Goal: Task Accomplishment & Management: Use online tool/utility

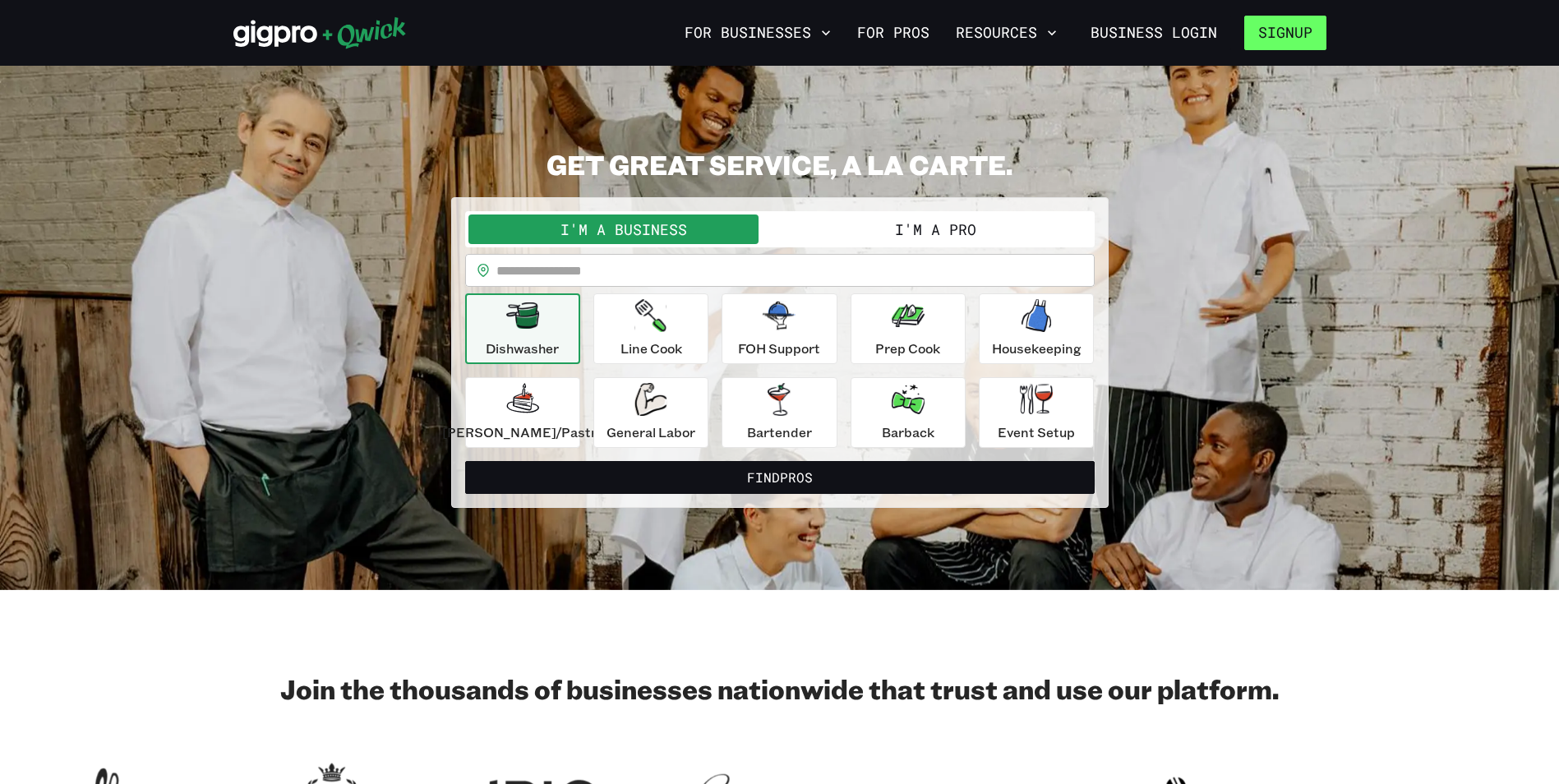
click at [1290, 28] on button "Signup" at bounding box center [1285, 33] width 82 height 35
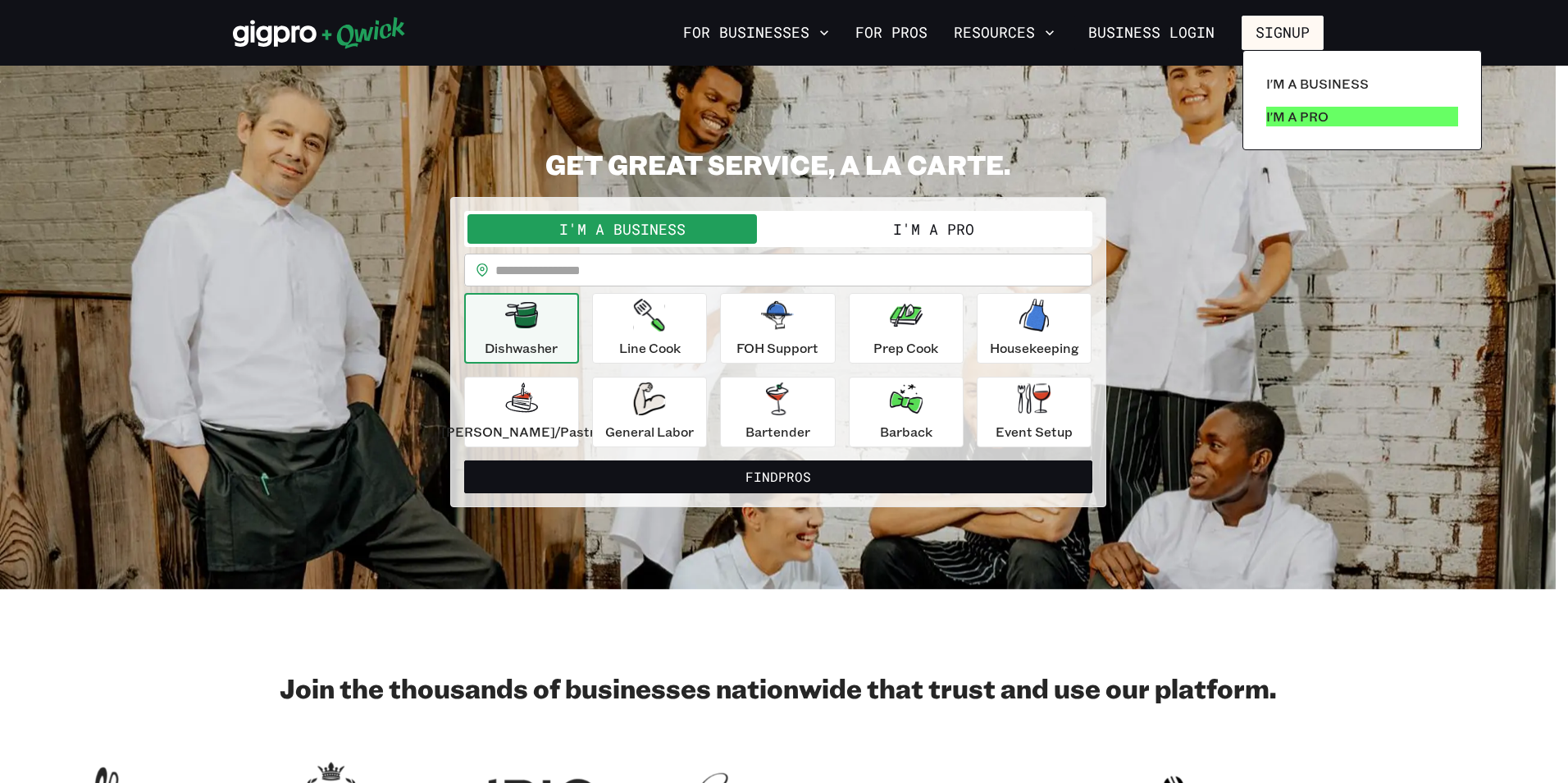
click at [1313, 115] on p "I'm a Pro" at bounding box center [1297, 116] width 62 height 20
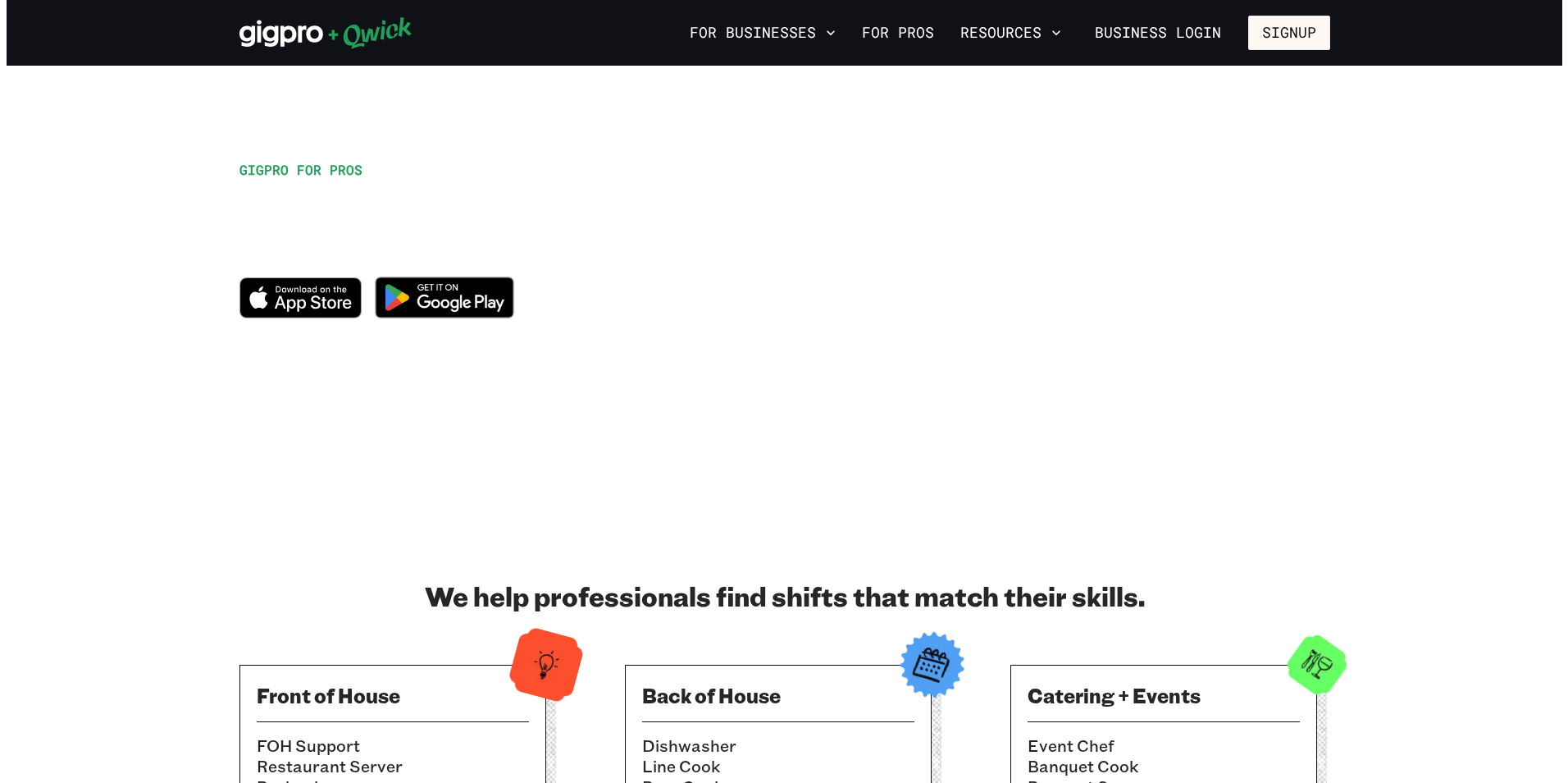
scroll to position [82, 0]
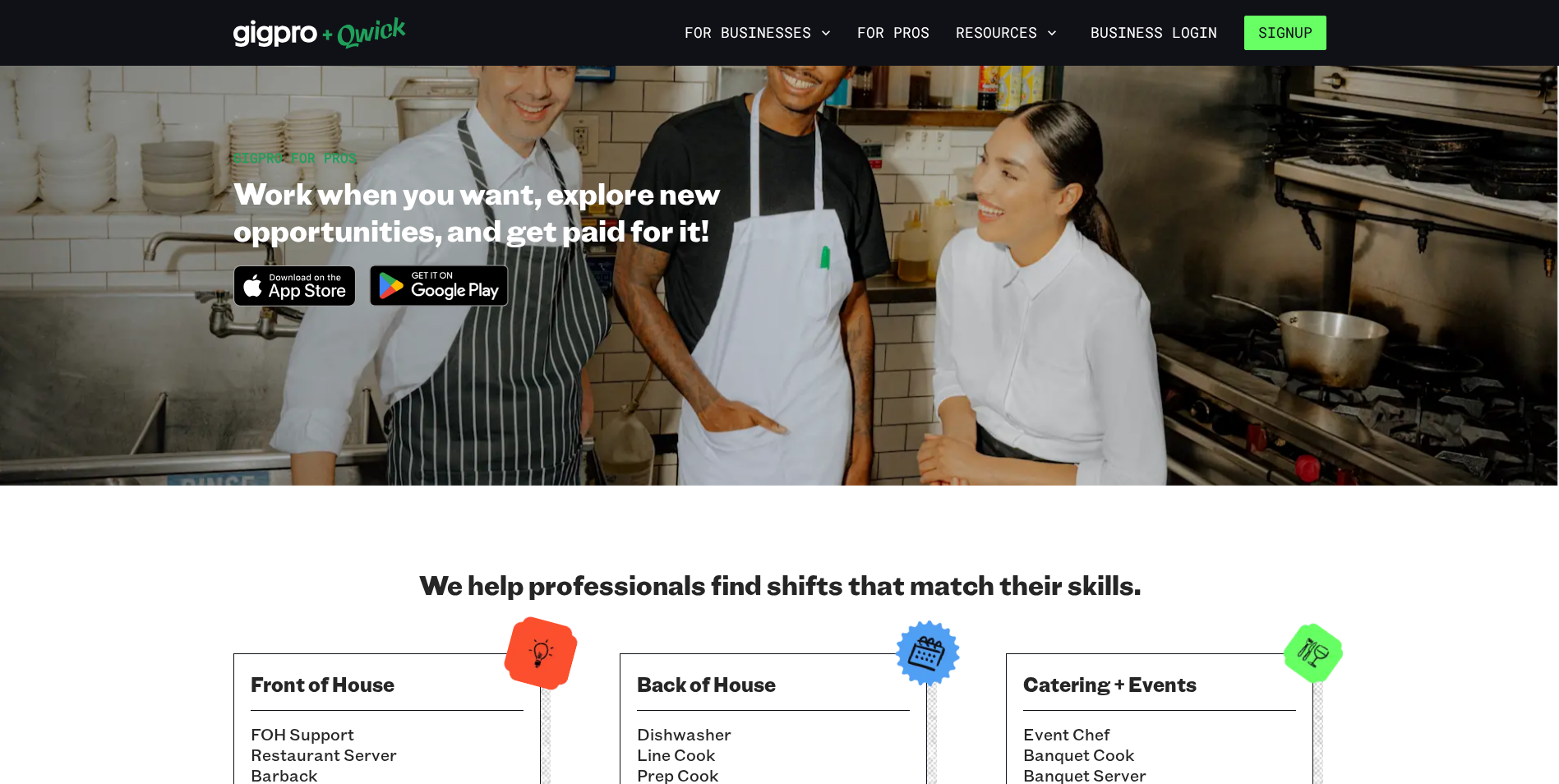
click at [1268, 30] on button "Signup" at bounding box center [1285, 33] width 82 height 35
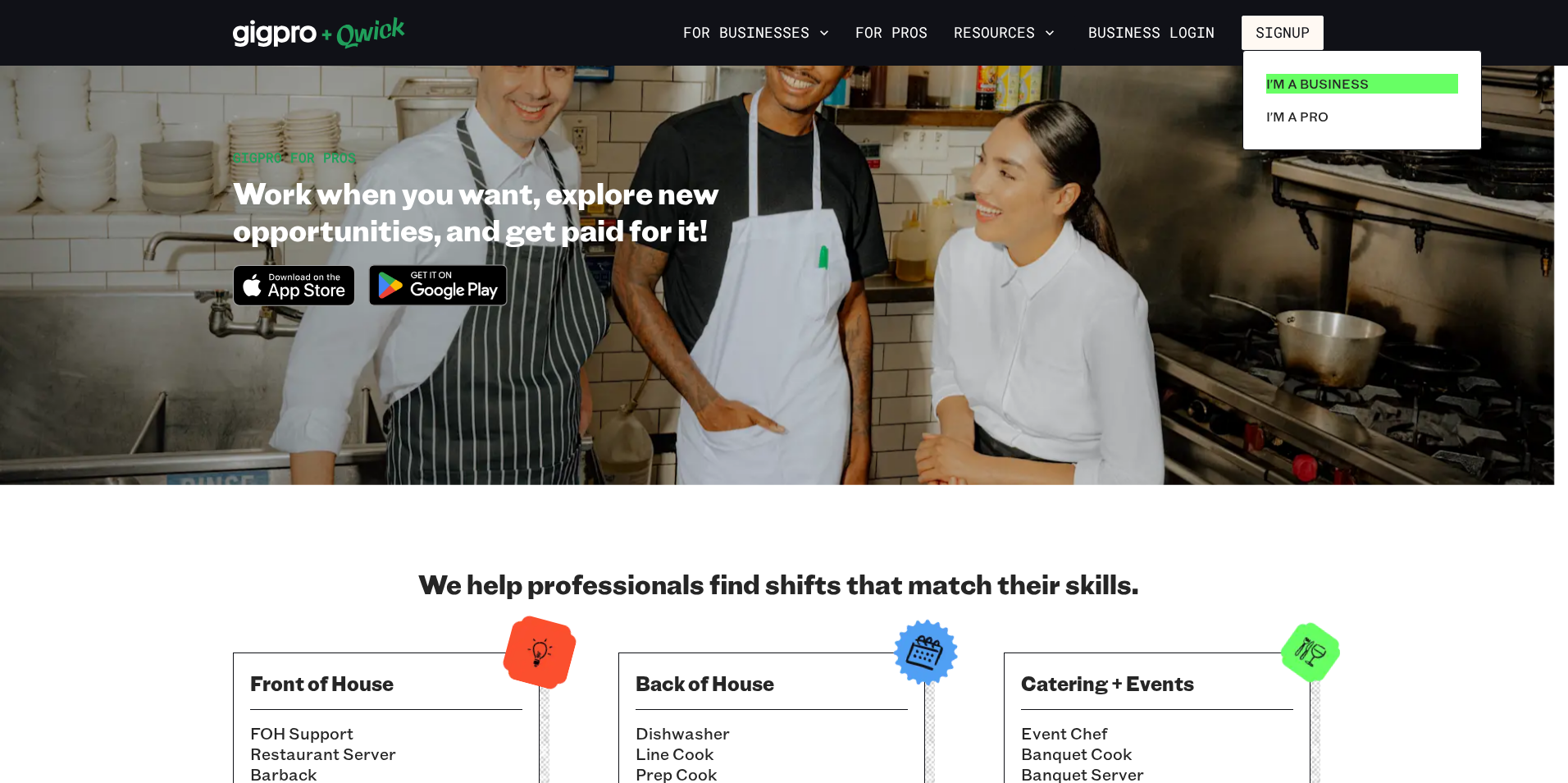
click at [1363, 74] on p "I'm a Business" at bounding box center [1317, 83] width 102 height 20
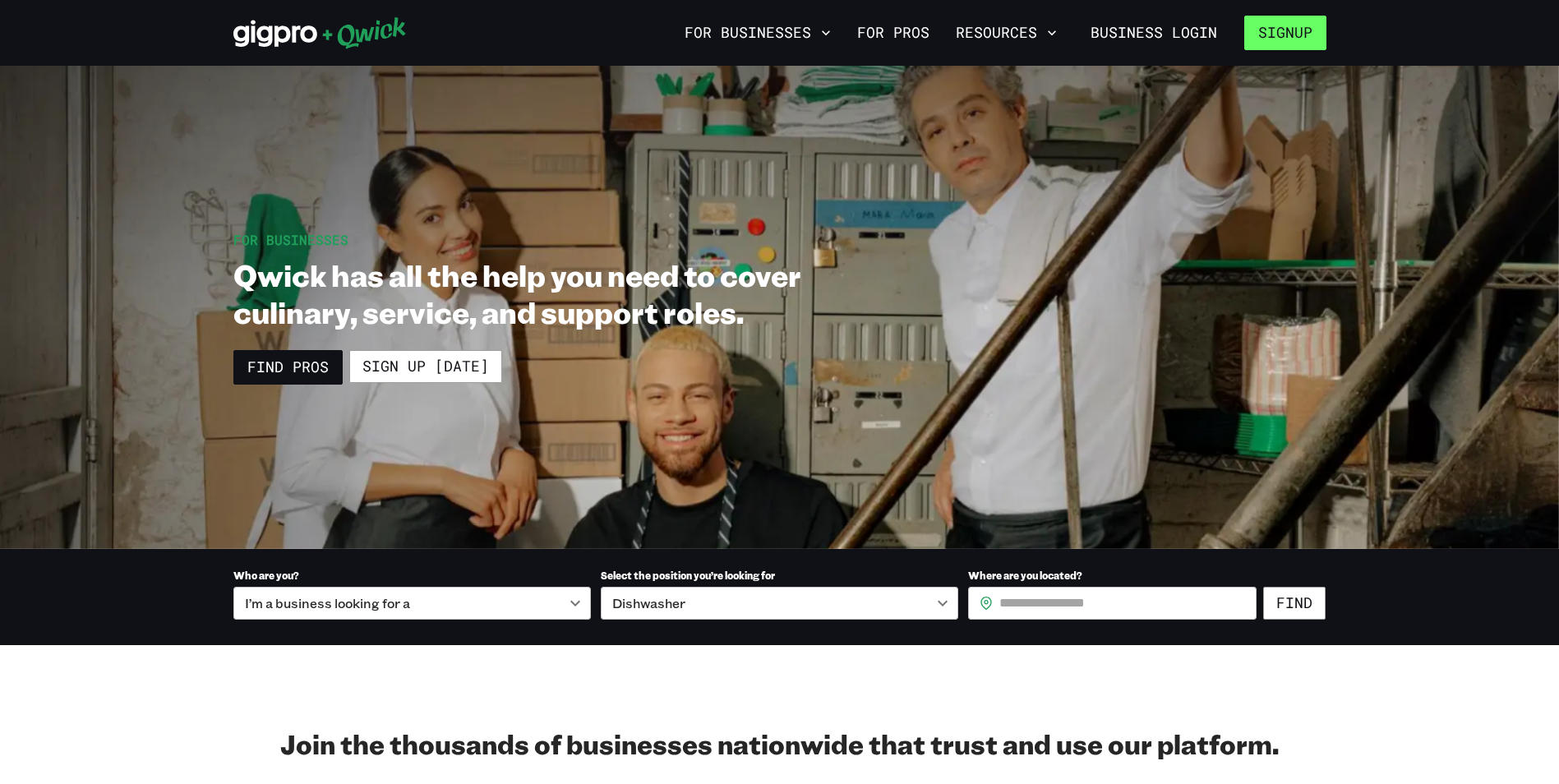
click at [1279, 34] on button "Signup" at bounding box center [1285, 33] width 82 height 35
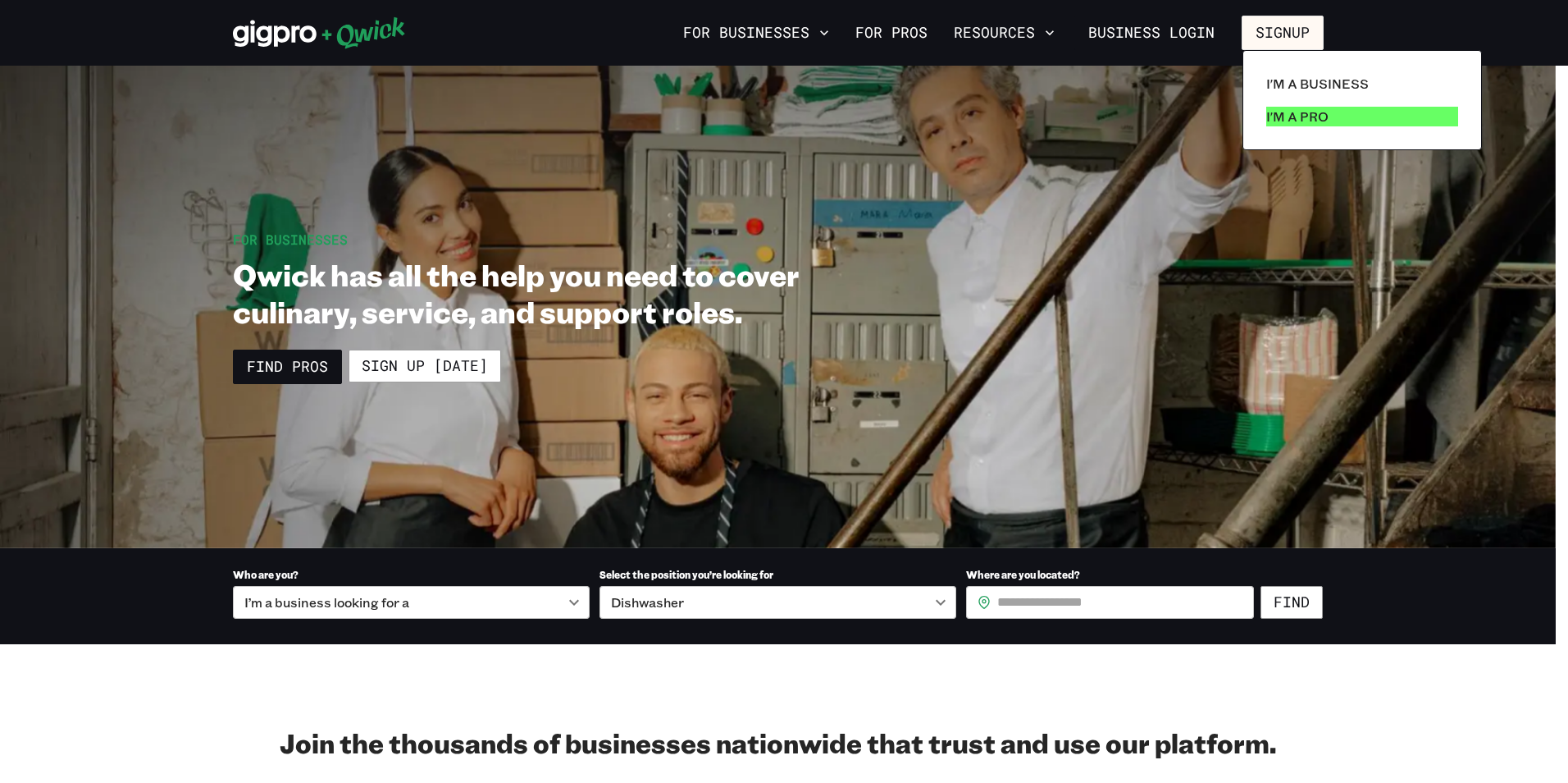
click at [1268, 113] on p "I'm a Pro" at bounding box center [1297, 116] width 62 height 20
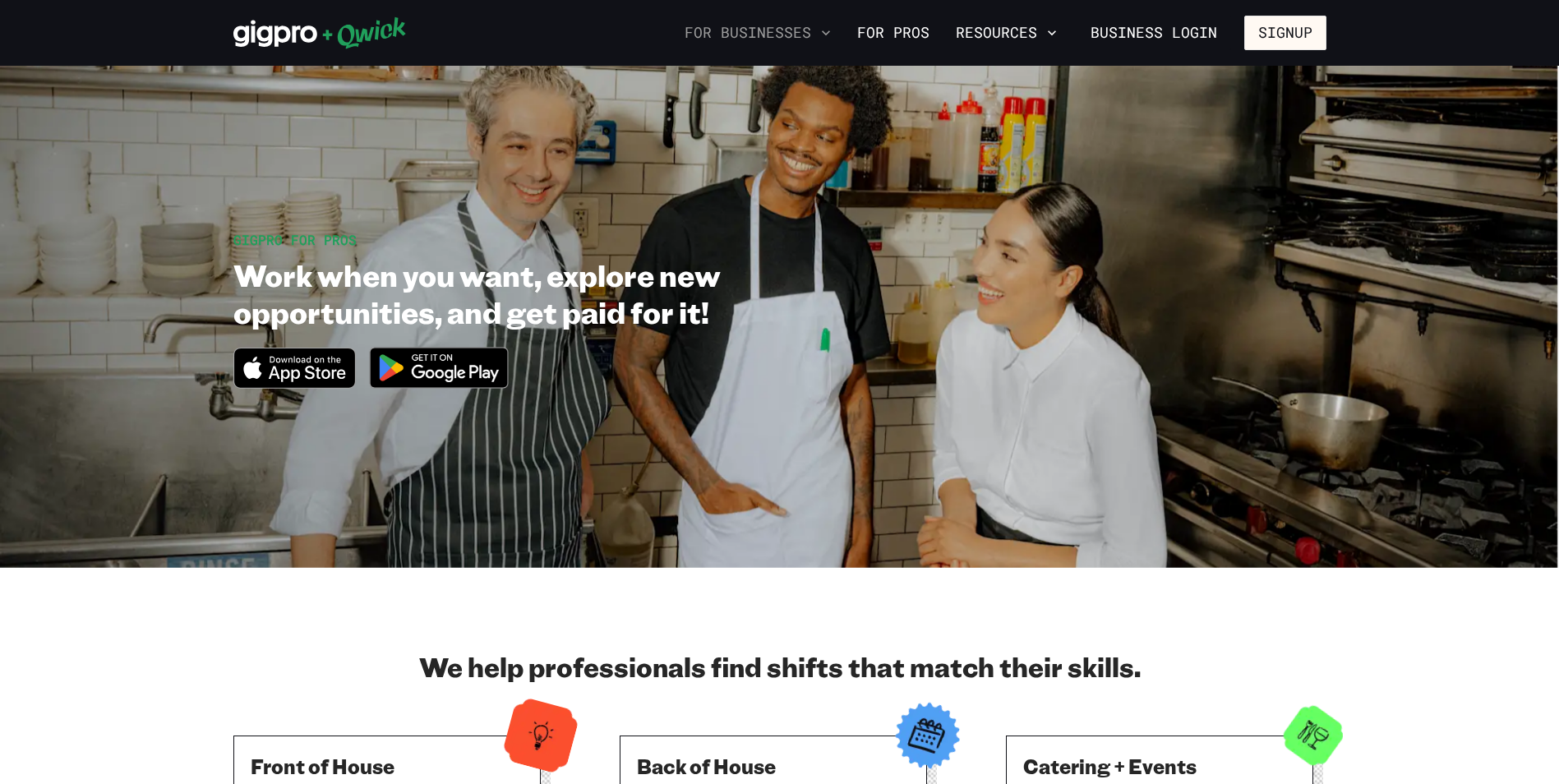
click at [773, 40] on button "For Businesses" at bounding box center [757, 33] width 160 height 28
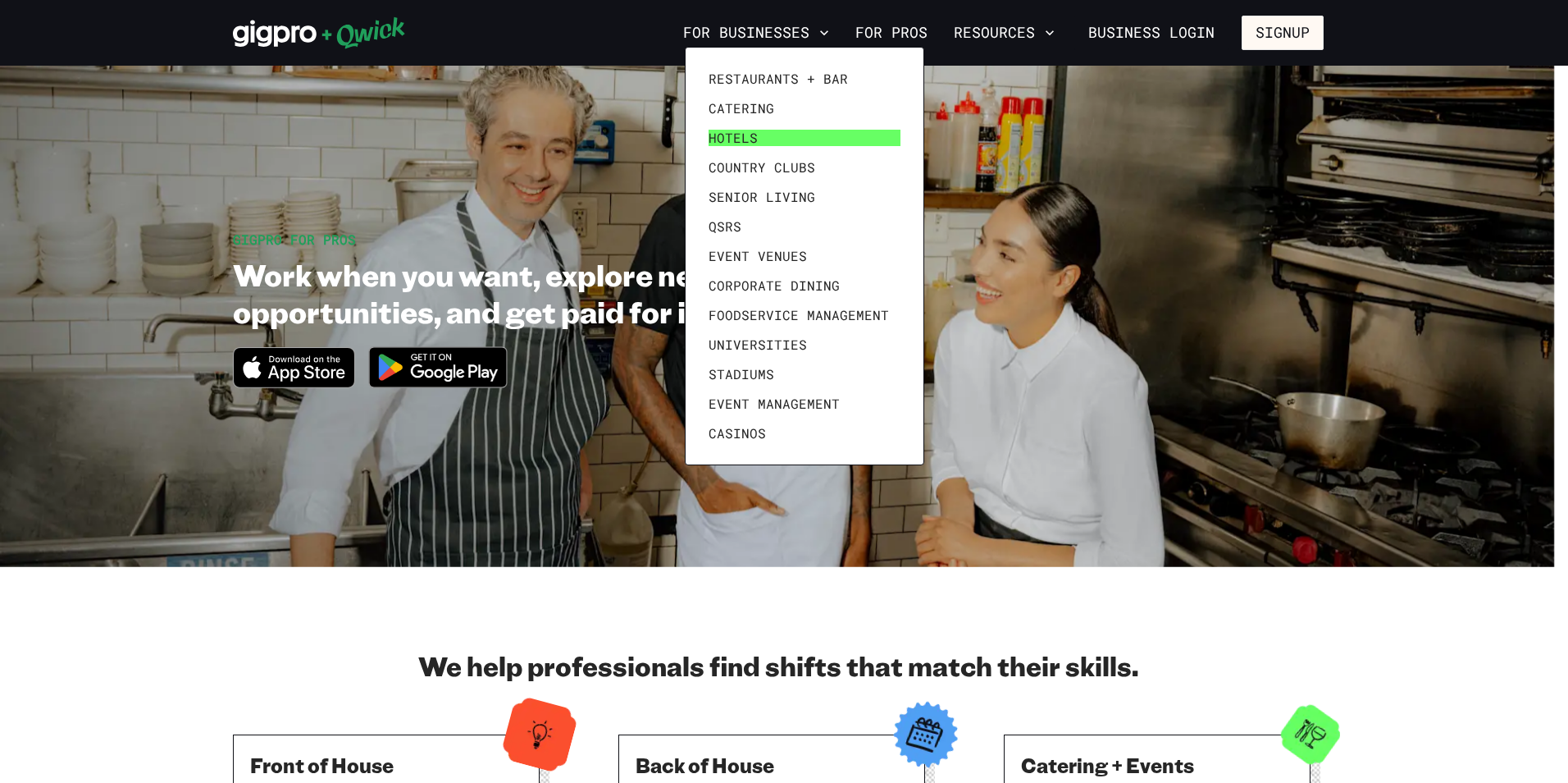
click at [781, 142] on link "Hotels" at bounding box center [804, 138] width 205 height 29
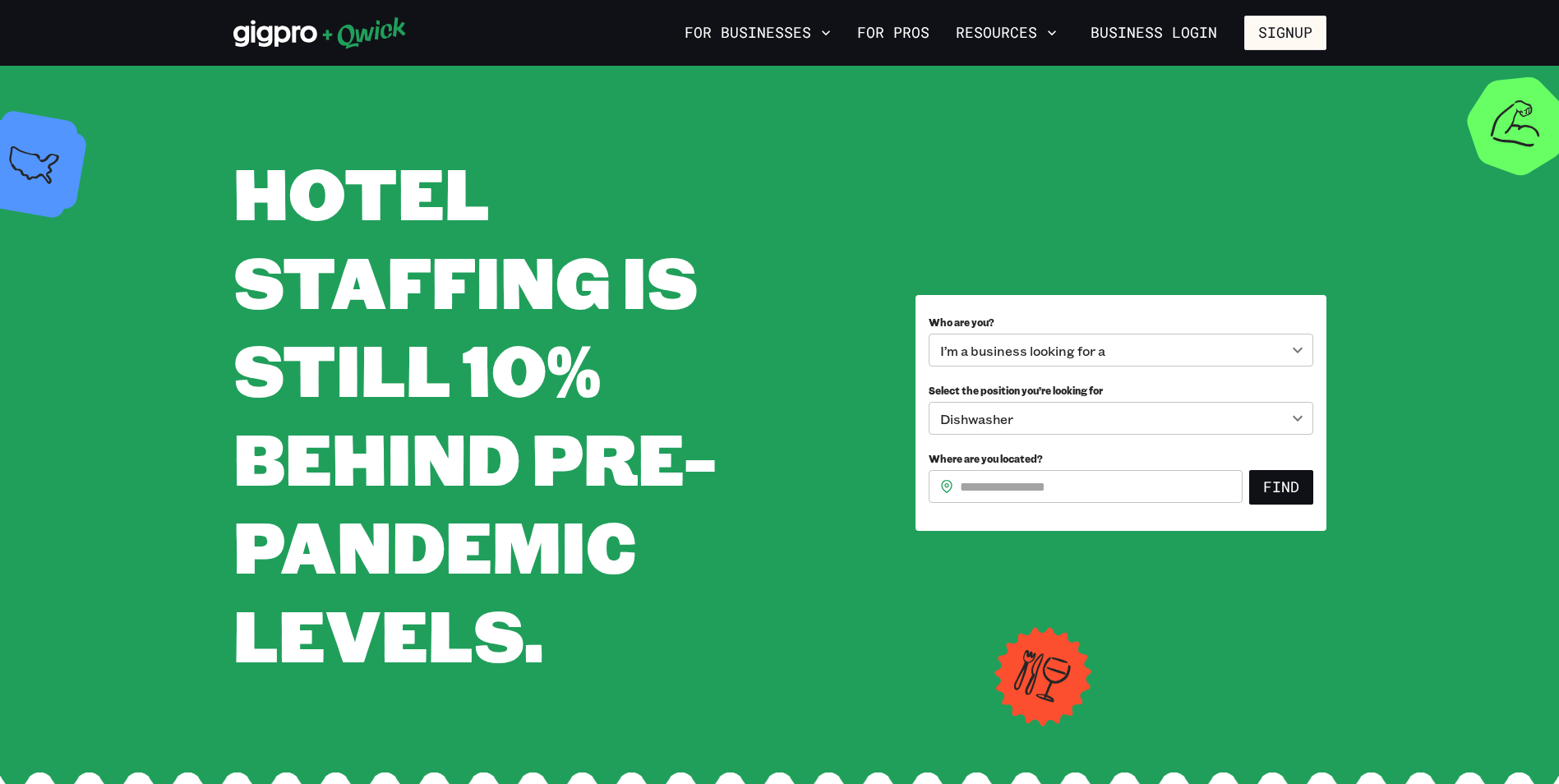
click at [1142, 345] on body "**********" at bounding box center [779, 392] width 1559 height 784
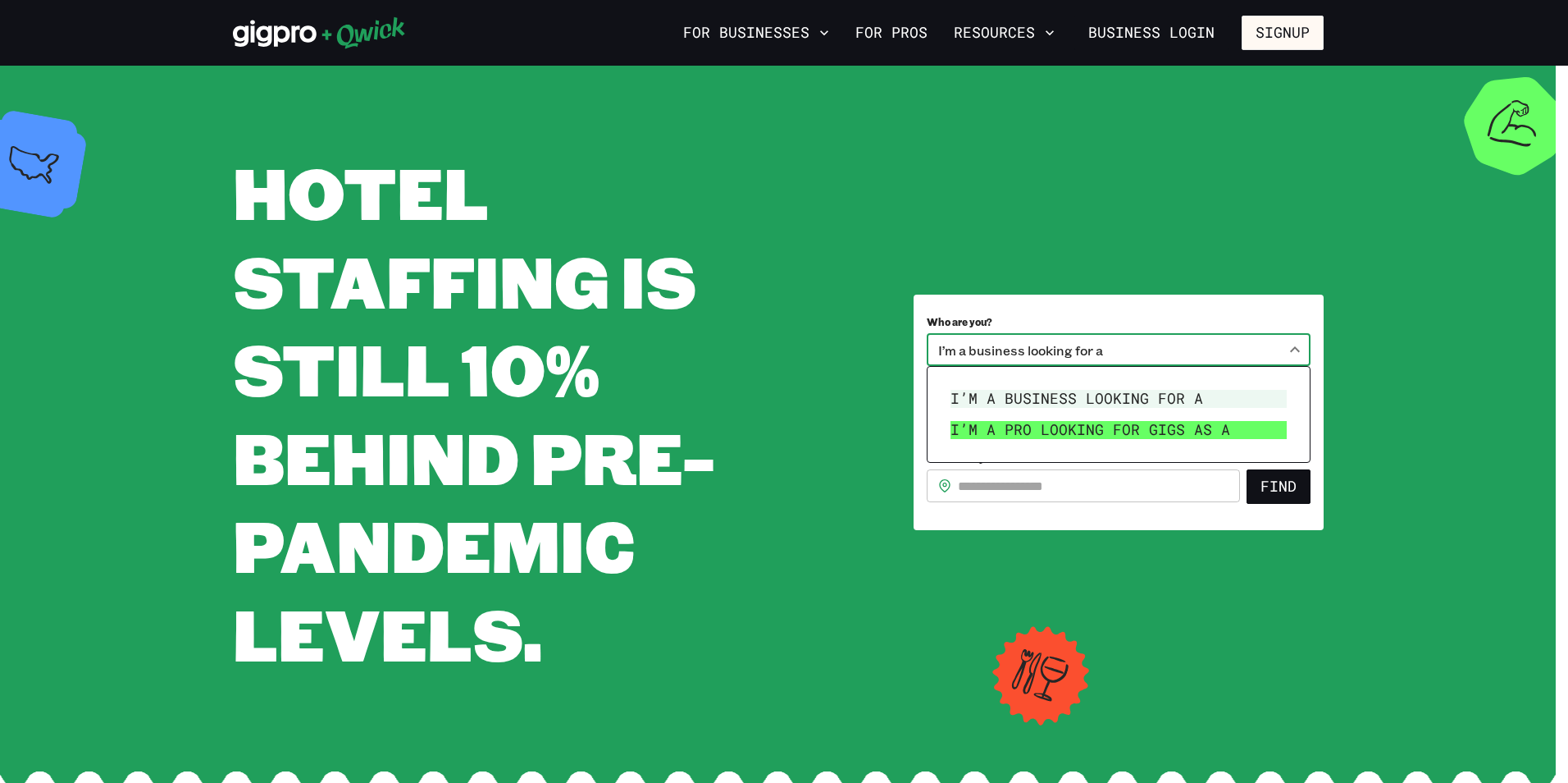
click at [1115, 434] on li "I’m a pro looking for Gigs as a" at bounding box center [1118, 430] width 349 height 31
type input "***"
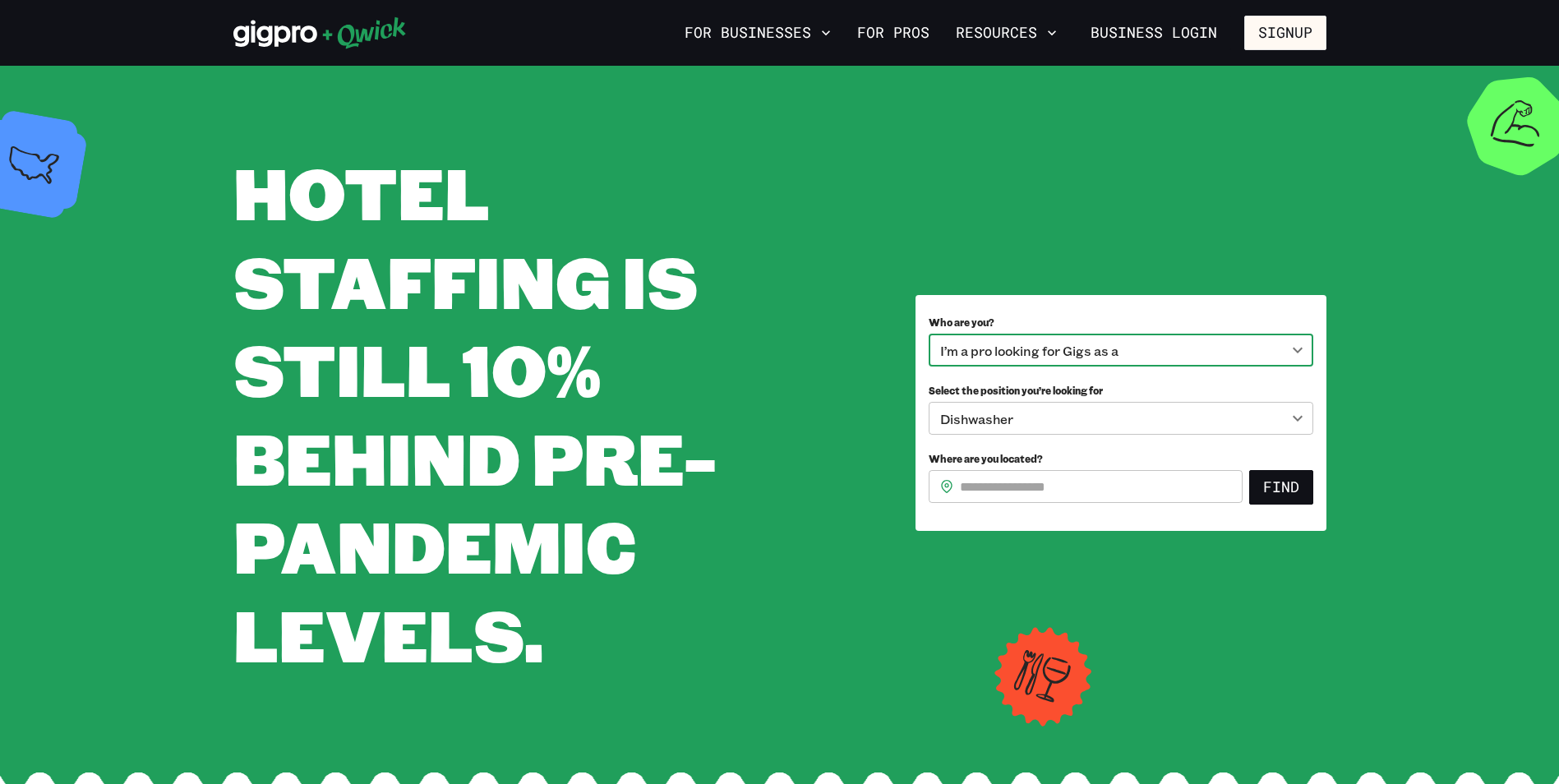
click at [1043, 480] on input "Where are you located?" at bounding box center [1101, 487] width 283 height 33
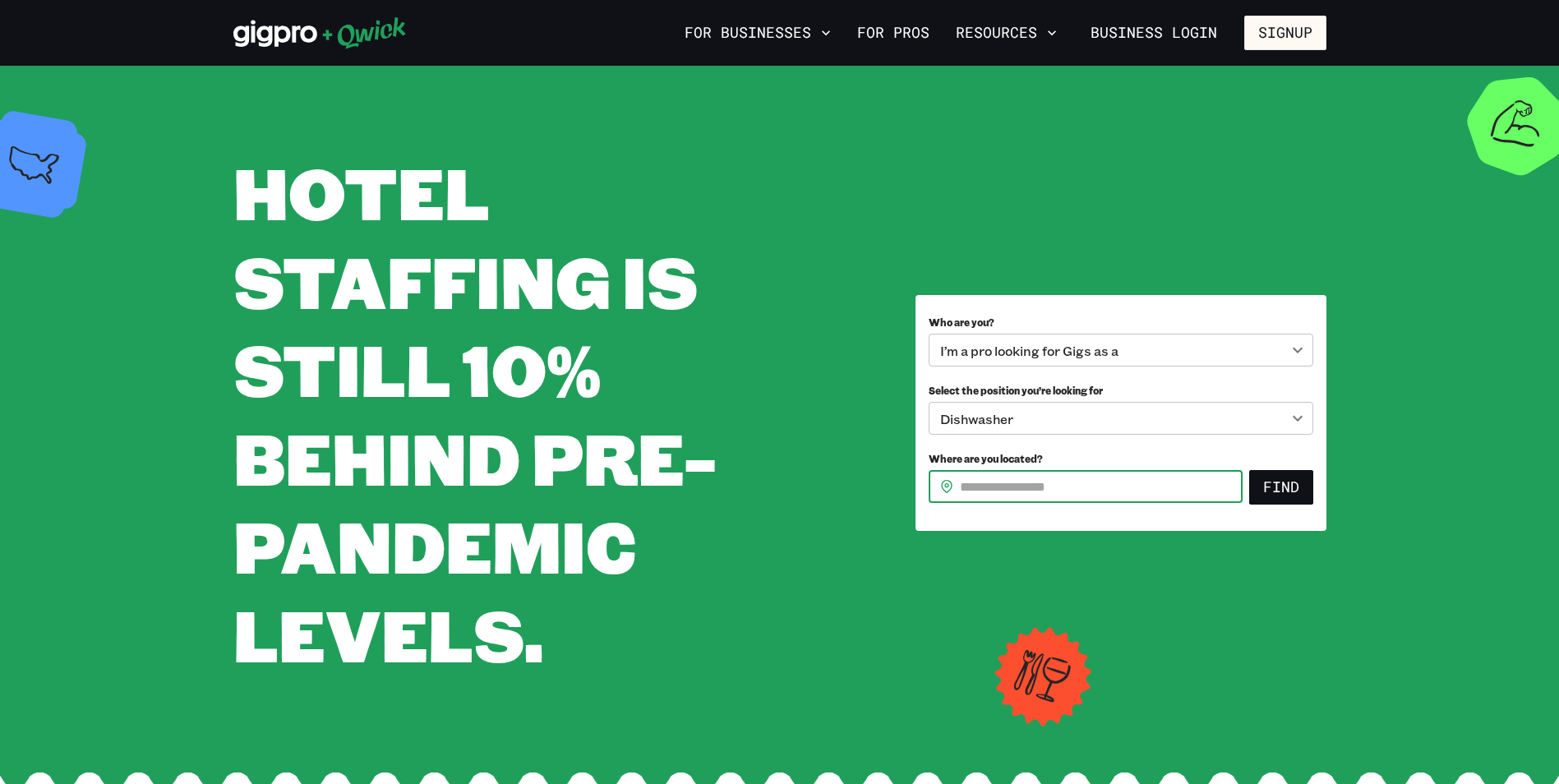
type input "*****"
click at [1284, 481] on button "Find" at bounding box center [1281, 487] width 64 height 35
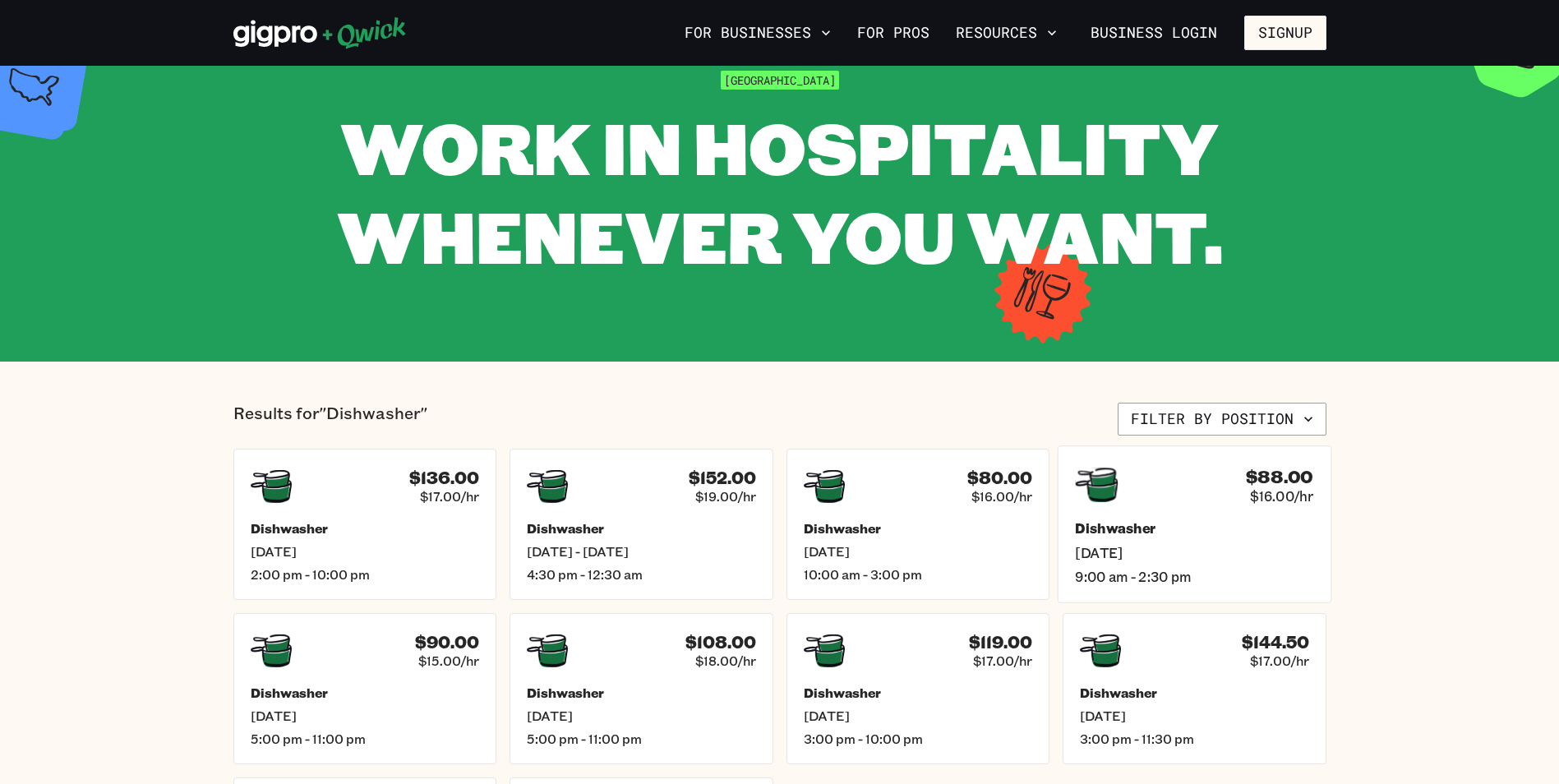
scroll to position [82, 0]
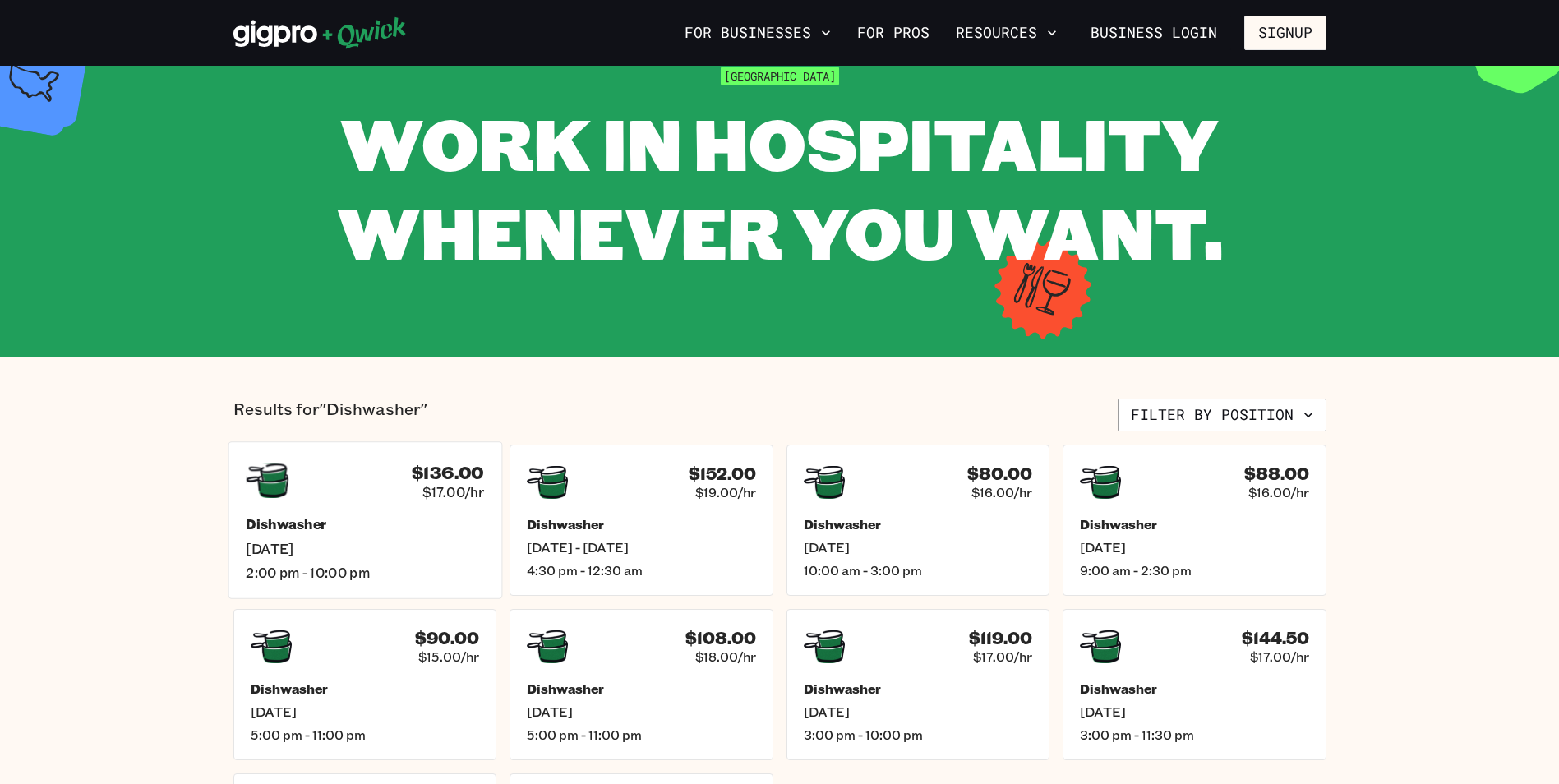
click at [379, 553] on span "[DATE]" at bounding box center [364, 548] width 239 height 17
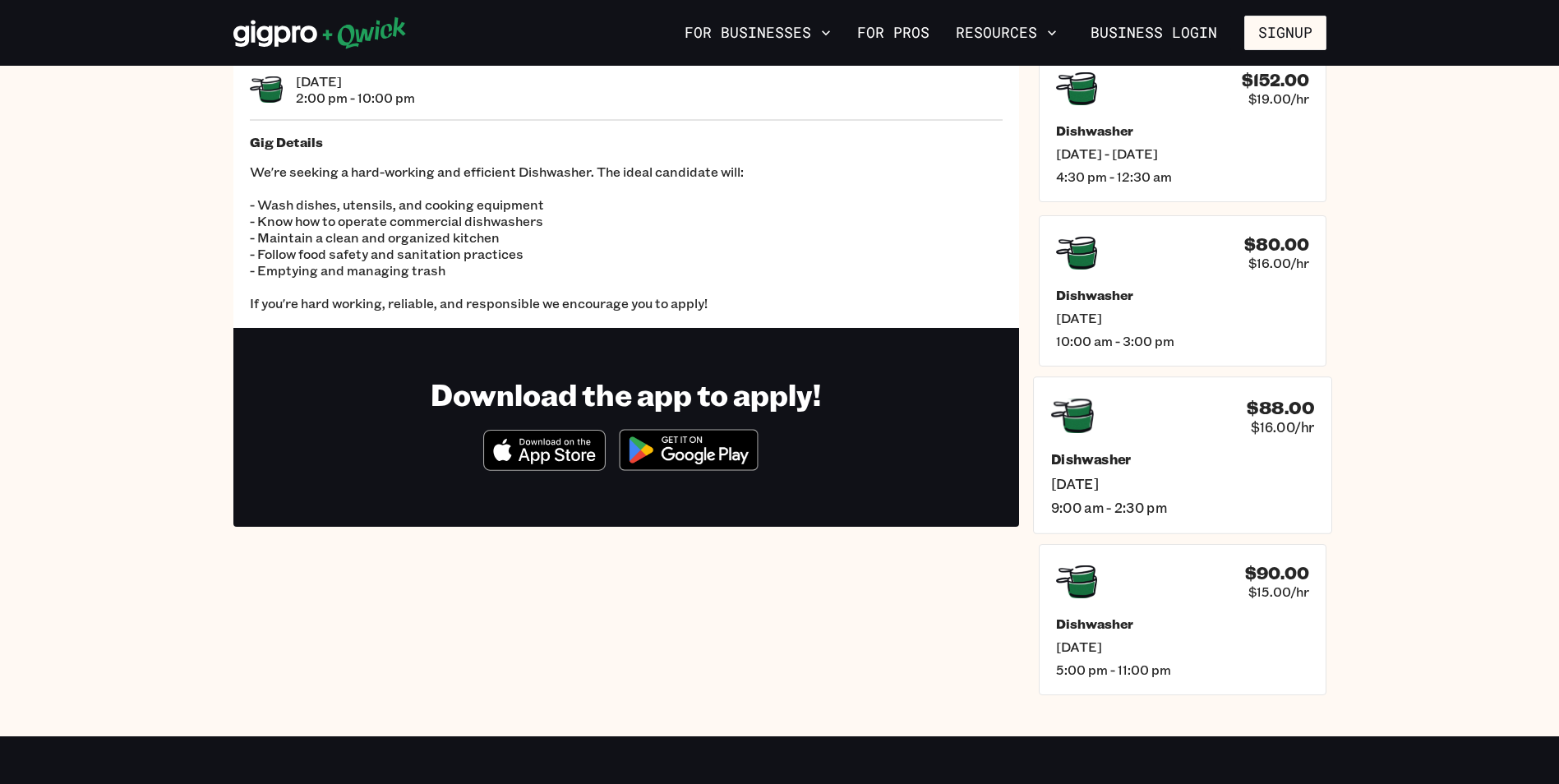
scroll to position [82, 0]
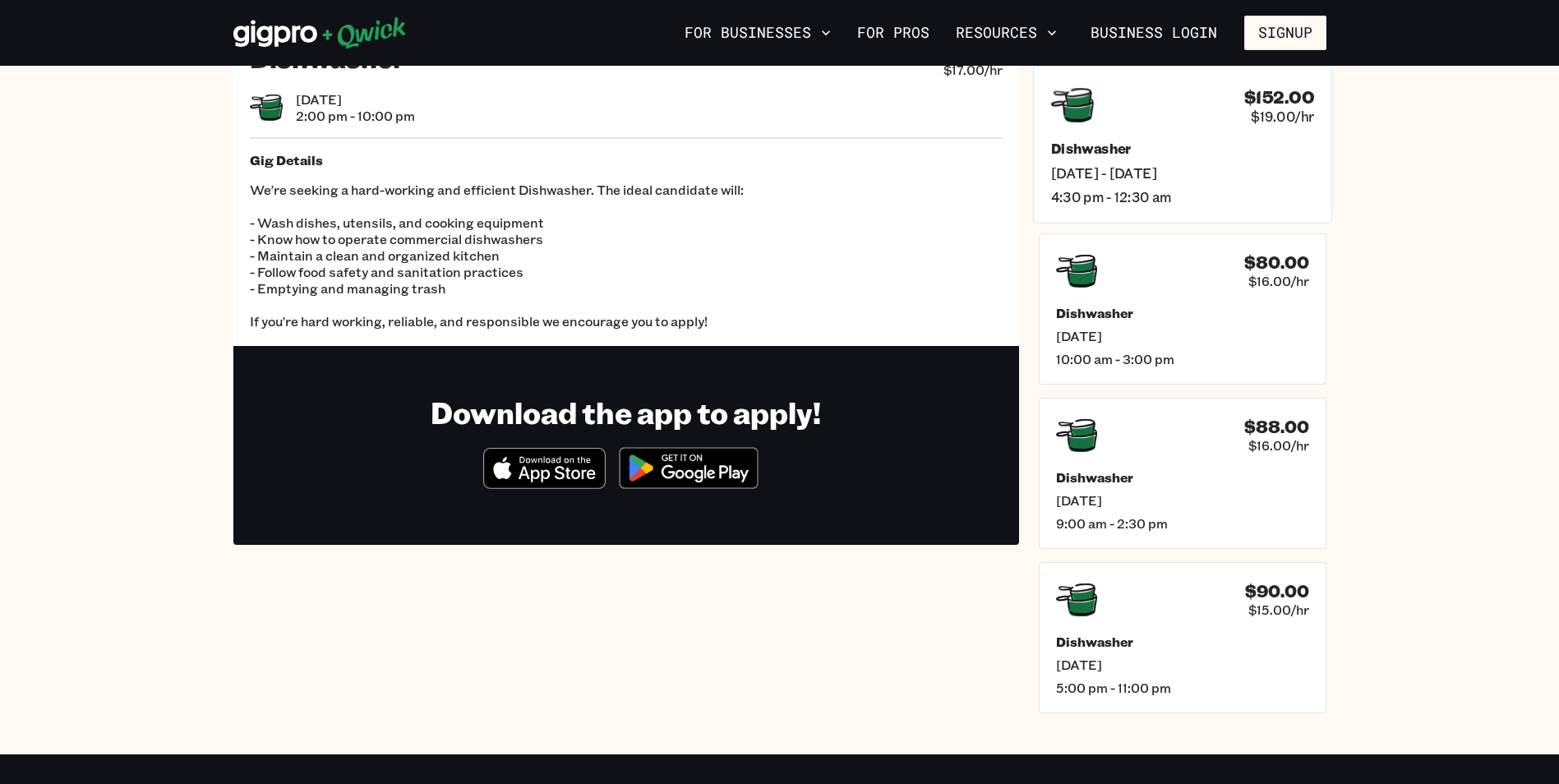
click at [1241, 194] on span "4:30 pm - 12:30 am" at bounding box center [1181, 197] width 263 height 17
